Goal: Transaction & Acquisition: Purchase product/service

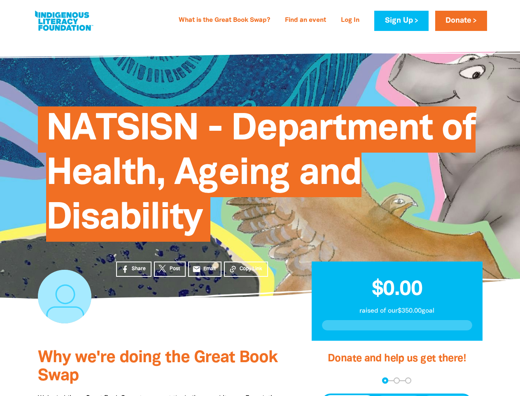
click at [260, 198] on span "NATSISN - Department of Health, Ageing and Disability" at bounding box center [261, 176] width 430 height 129
click at [246, 269] on span "Copy Link" at bounding box center [251, 268] width 23 height 7
click at [333, 380] on div "arrow_back Back Step 1 Step 2 Step 3" at bounding box center [397, 380] width 150 height 6
click at [385, 380] on div "Navigate to step 1 of 3 to enter your donation amount" at bounding box center [385, 380] width 2 height 2
click at [349, 395] on span "Donation frequency" at bounding box center [348, 402] width 51 height 15
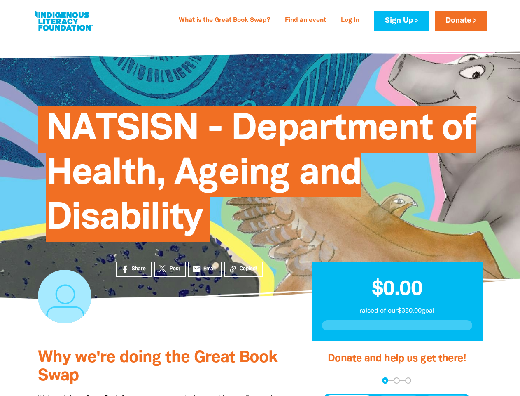
click at [399, 395] on button "Weekly" at bounding box center [398, 402] width 45 height 15
click at [447, 395] on button "Monthly" at bounding box center [446, 402] width 47 height 15
